Goal: Task Accomplishment & Management: Manage account settings

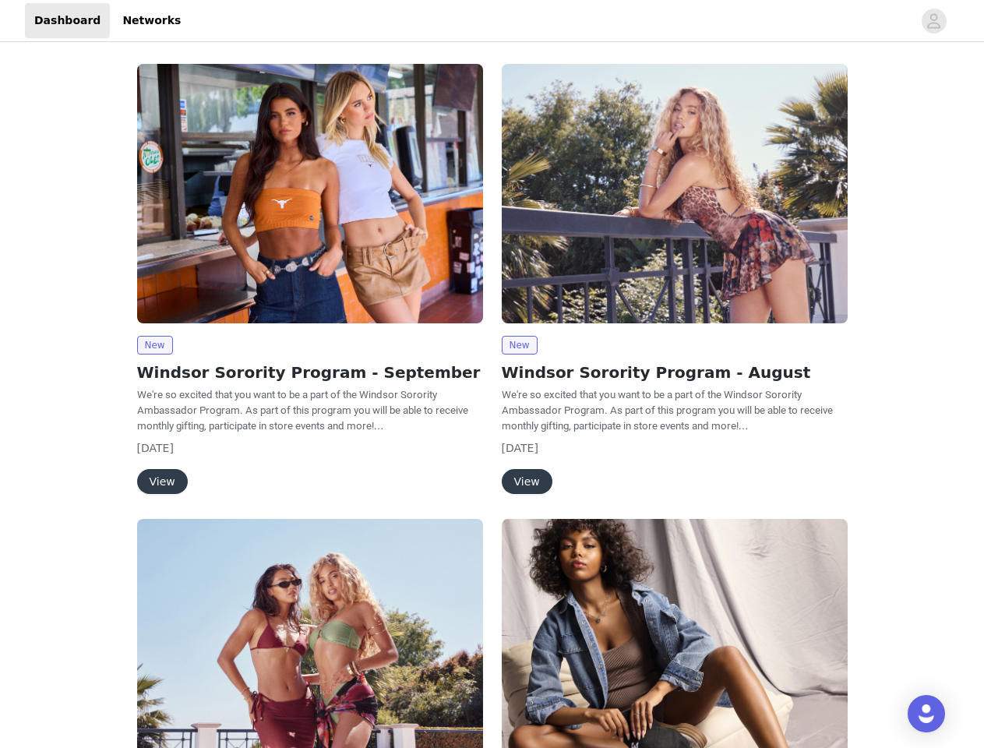
click at [493, 374] on div "New Windsor Sorority Program - August We're so excited that you want to be a pa…" at bounding box center [675, 282] width 365 height 455
click at [492, 21] on div at bounding box center [551, 20] width 723 height 35
click at [935, 21] on icon "avatar" at bounding box center [934, 21] width 15 height 25
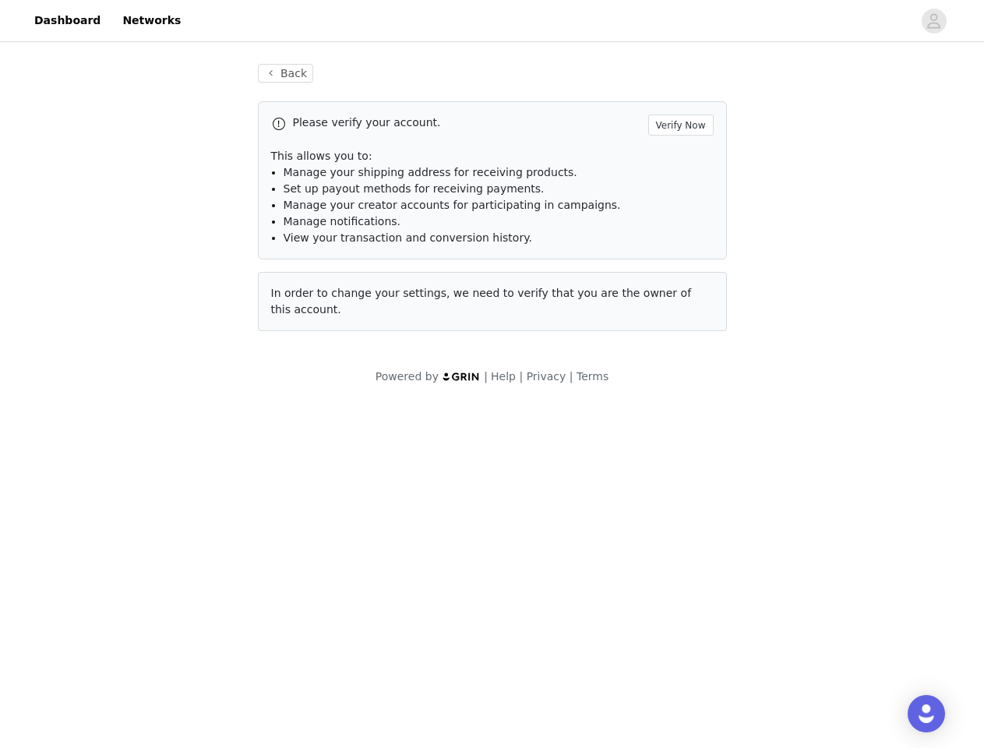
click at [154, 345] on div "Back Please verify your account. Verify Now This allows you to: Manage your shi…" at bounding box center [492, 224] width 984 height 359
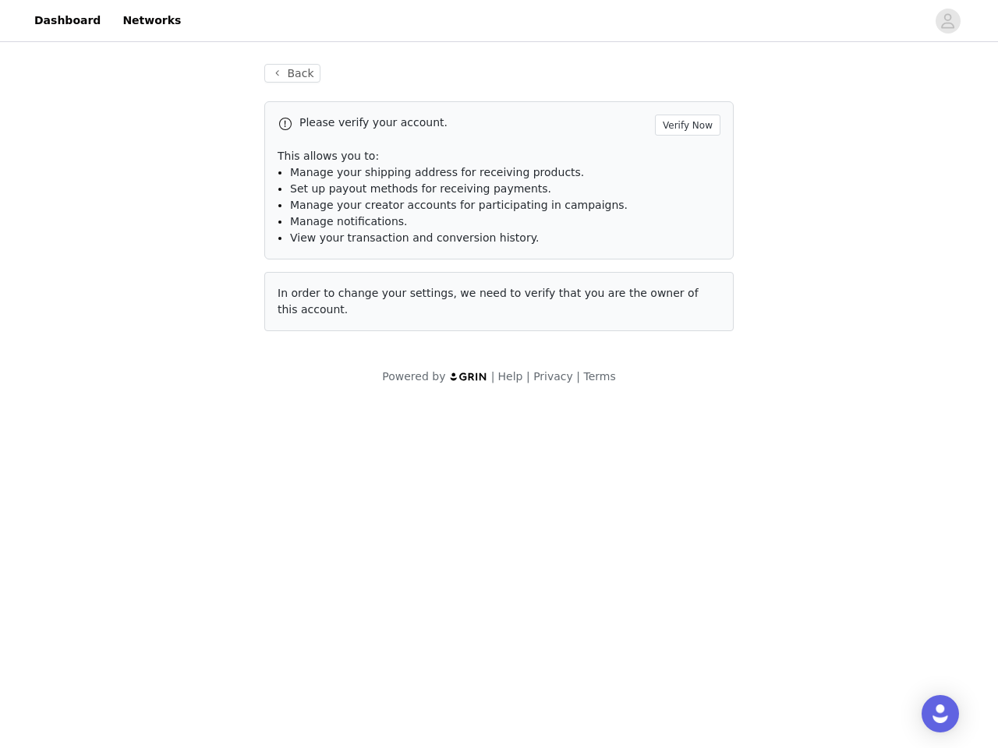
click at [161, 482] on body "Dashboard Networks Back Please verify your account. Verify Now This allows you …" at bounding box center [499, 374] width 998 height 748
click at [675, 193] on li "Set up payout methods for receiving payments." at bounding box center [505, 189] width 430 height 16
click at [519, 345] on div "Back Please verify your account. Verify Now This allows you to: Manage your shi…" at bounding box center [499, 206] width 507 height 323
click at [526, 482] on body "Dashboard Networks Back Please verify your account. Verify Now This allows you …" at bounding box center [499, 374] width 998 height 748
click at [310, 634] on body "Dashboard Networks Back Please verify your account. Verify Now This allows you …" at bounding box center [499, 374] width 998 height 748
